Goal: Transaction & Acquisition: Download file/media

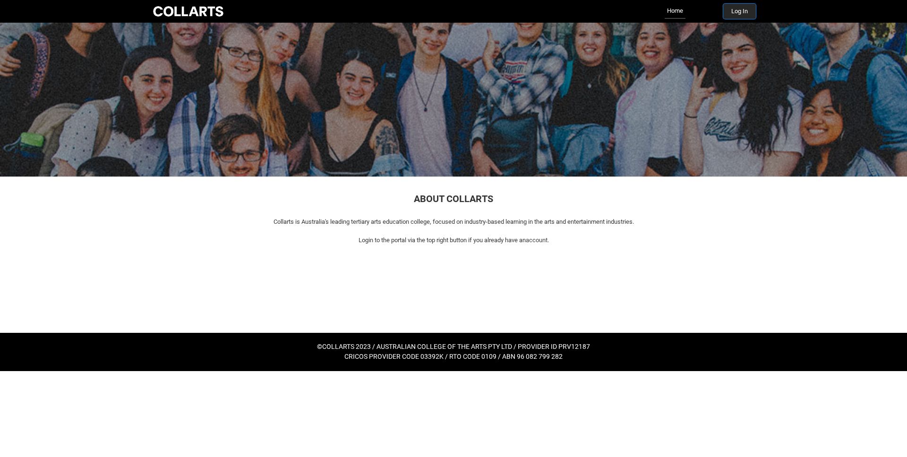
click at [744, 11] on button "Log In" at bounding box center [739, 11] width 33 height 15
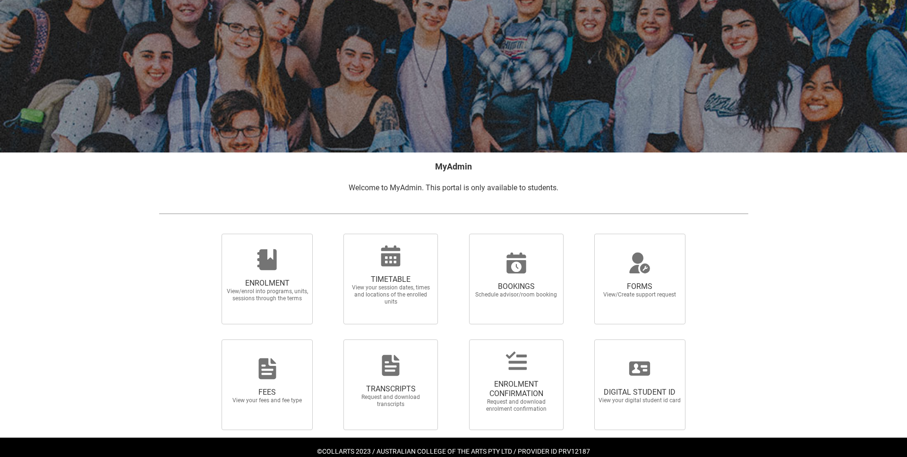
scroll to position [48, 0]
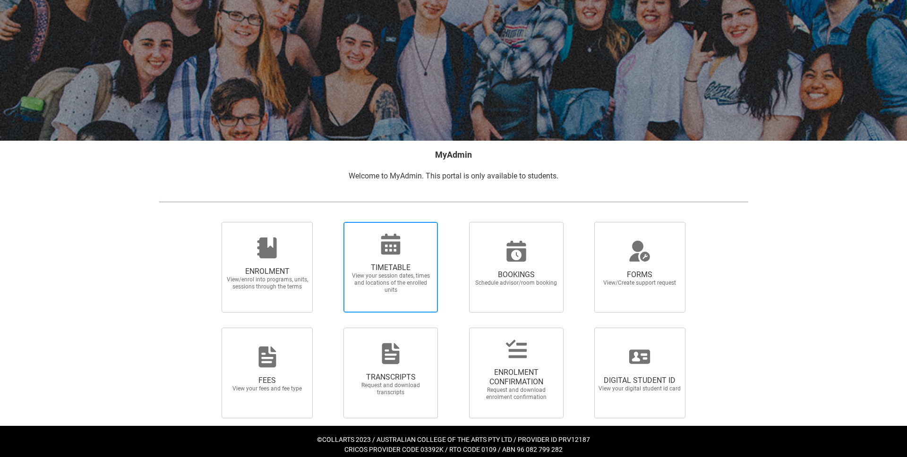
click at [383, 261] on span "TIMETABLE View your session dates, times and locations of the enrolled units" at bounding box center [390, 278] width 91 height 46
click at [331, 222] on input "TIMETABLE View your session dates, times and locations of the enrolled units" at bounding box center [331, 221] width 0 height 0
radio input "true"
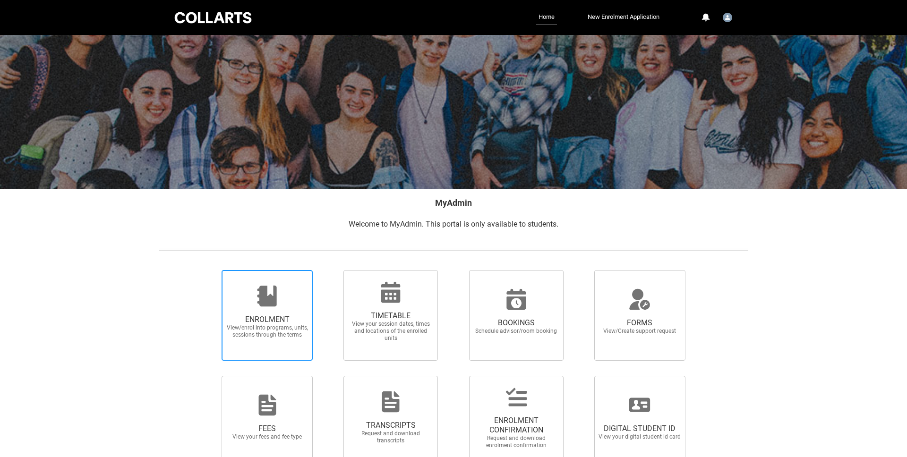
click at [255, 318] on span "ENROLMENT" at bounding box center [267, 319] width 83 height 9
click at [210, 270] on input "ENROLMENT View/enrol into programs, units, sessions through the terms" at bounding box center [210, 270] width 0 height 0
radio input "true"
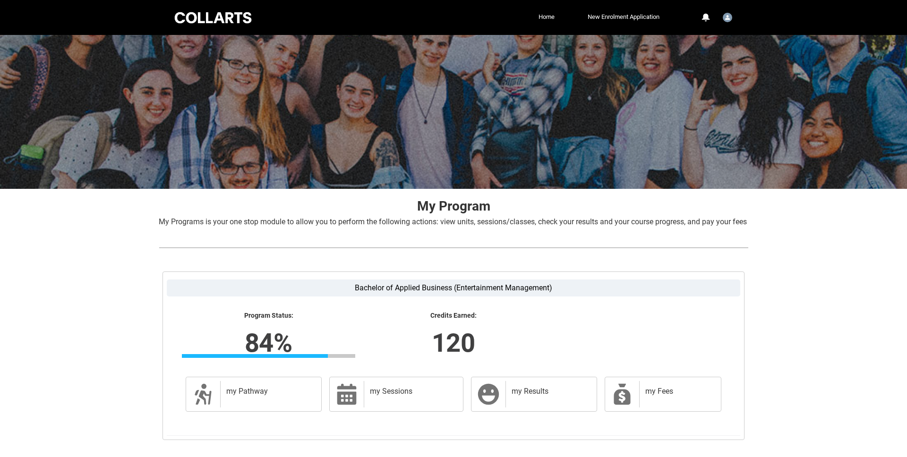
scroll to position [69, 0]
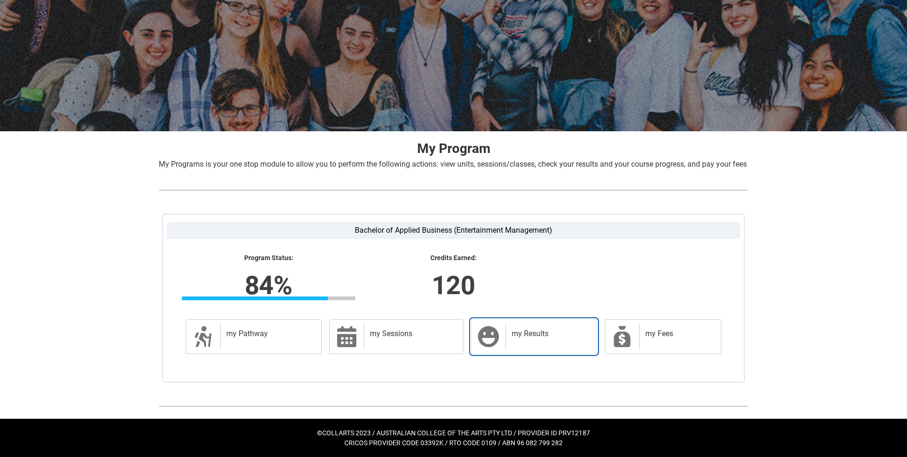
click at [511, 331] on h2 "my Results" at bounding box center [549, 333] width 76 height 9
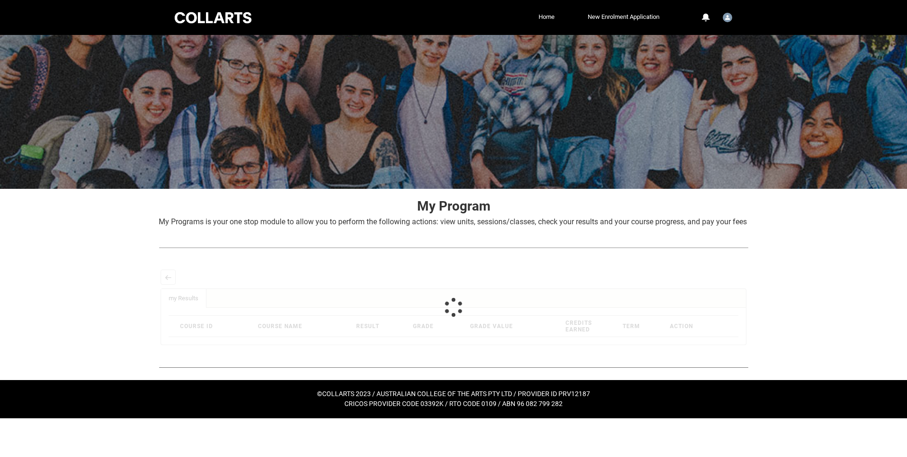
scroll to position [0, 0]
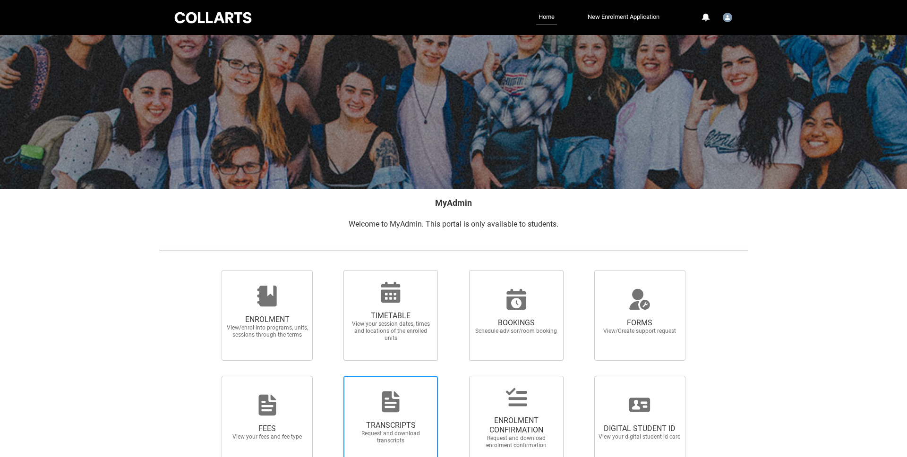
click at [410, 421] on span "TRANSCRIPTS" at bounding box center [390, 425] width 83 height 9
click at [331, 376] on input "TRANSCRIPTS Request and download transcripts" at bounding box center [331, 375] width 0 height 0
radio input "true"
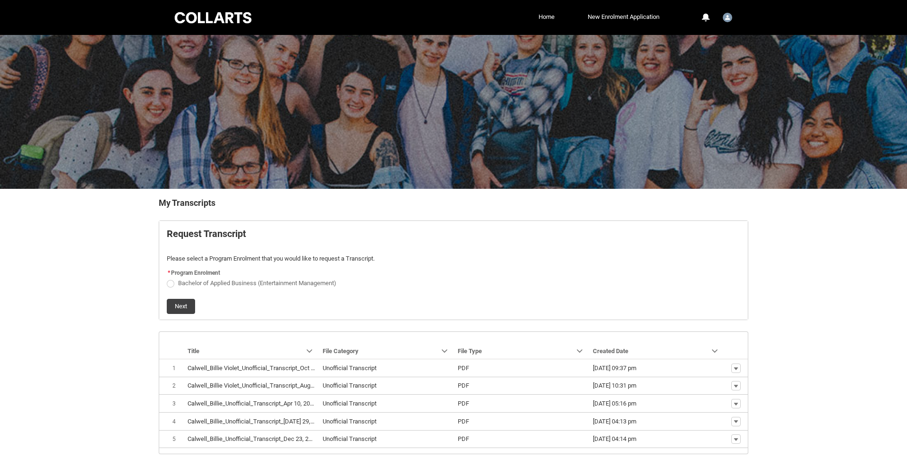
click at [221, 284] on span "Bachelor of Applied Business (Entertainment Management)" at bounding box center [257, 283] width 158 height 7
click at [167, 278] on input "Bachelor of Applied Business (Entertainment Management)" at bounding box center [166, 278] width 0 height 0
radio input "true"
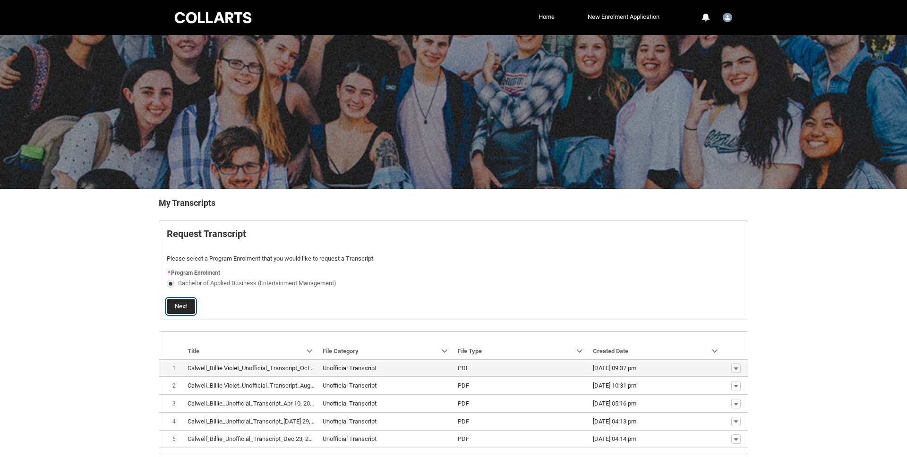
click at [187, 306] on button "Next" at bounding box center [181, 306] width 28 height 15
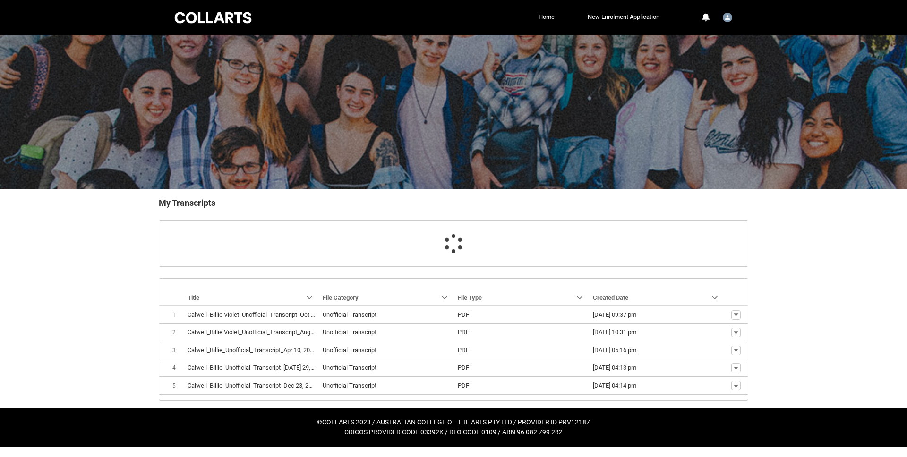
scroll to position [9, 0]
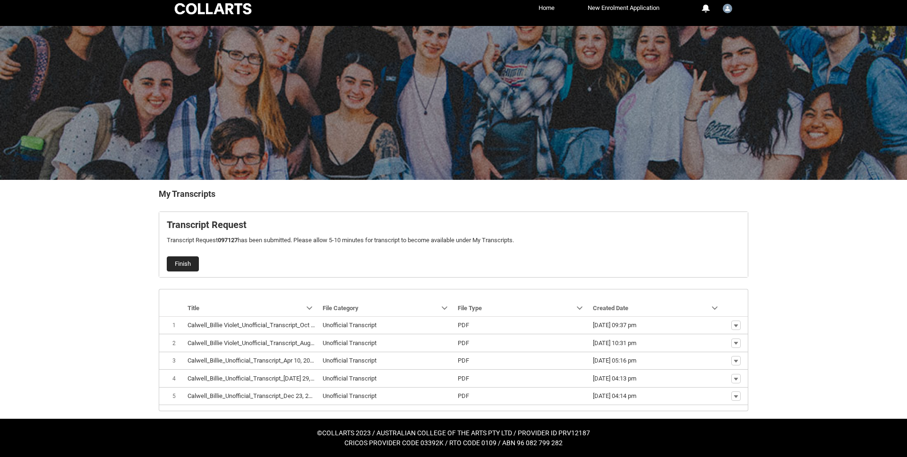
click at [185, 262] on button "Finish" at bounding box center [183, 263] width 32 height 15
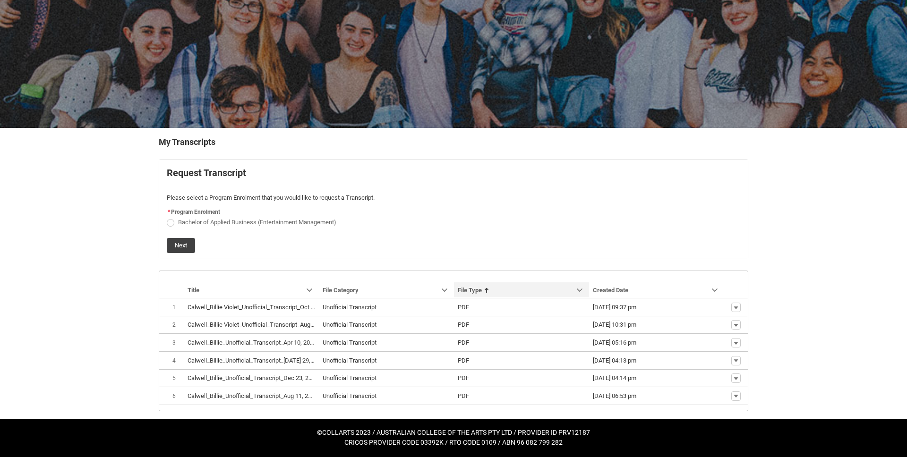
scroll to position [61, 0]
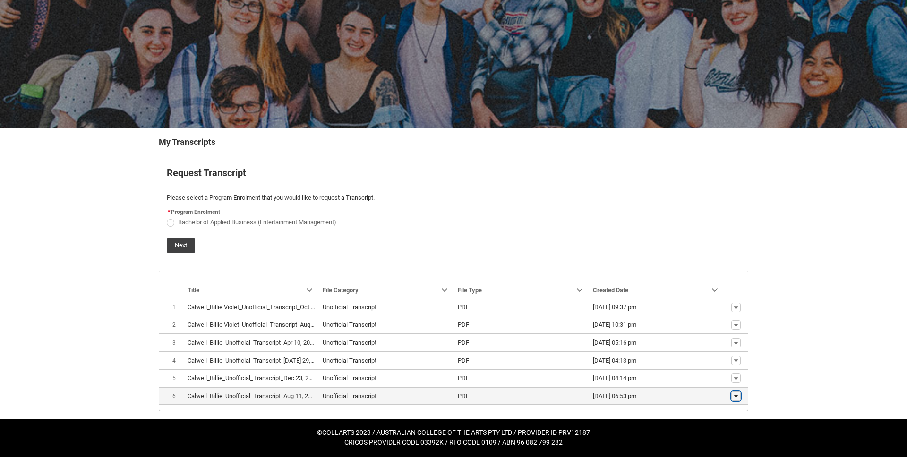
click at [734, 396] on lightning-primitive-icon "button" at bounding box center [736, 396] width 6 height 7
click at [719, 382] on span "Download" at bounding box center [714, 381] width 26 height 8
